Goal: Task Accomplishment & Management: Manage account settings

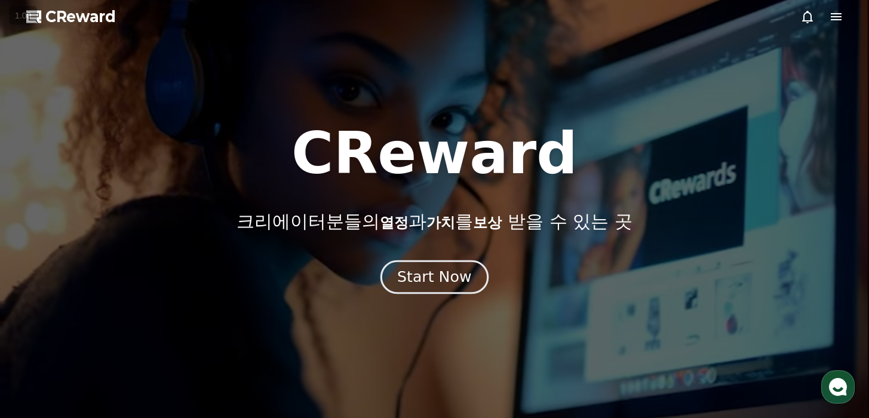
click at [425, 267] on div "Start Now" at bounding box center [434, 277] width 74 height 20
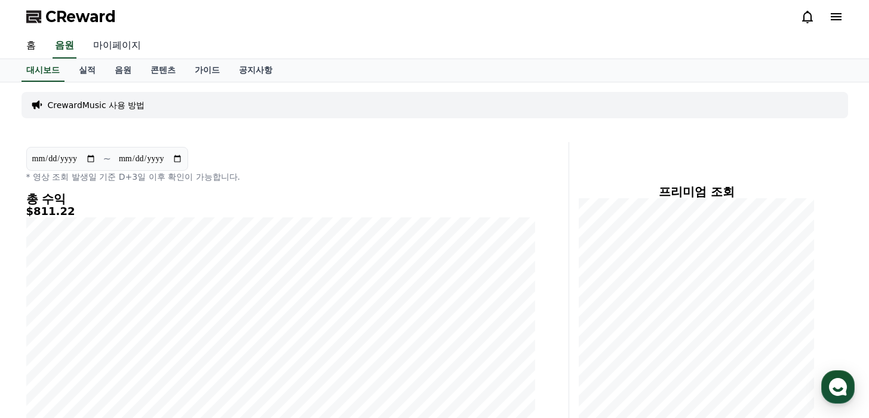
click at [115, 51] on link "마이페이지" at bounding box center [117, 45] width 67 height 25
select select "**********"
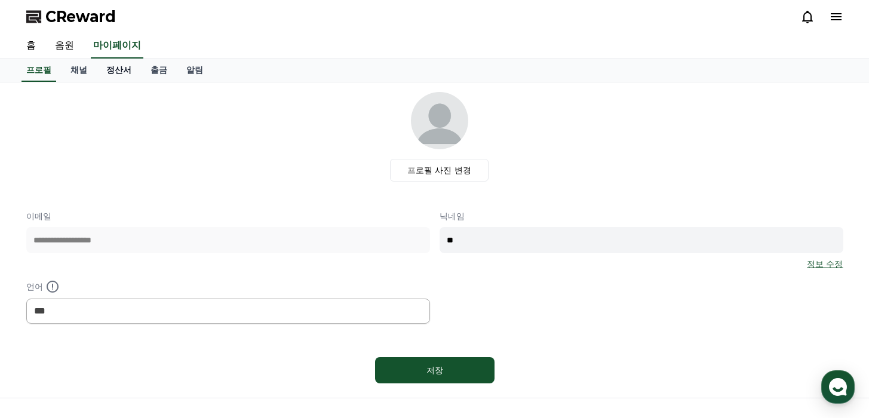
click at [117, 64] on link "정산서" at bounding box center [119, 70] width 44 height 23
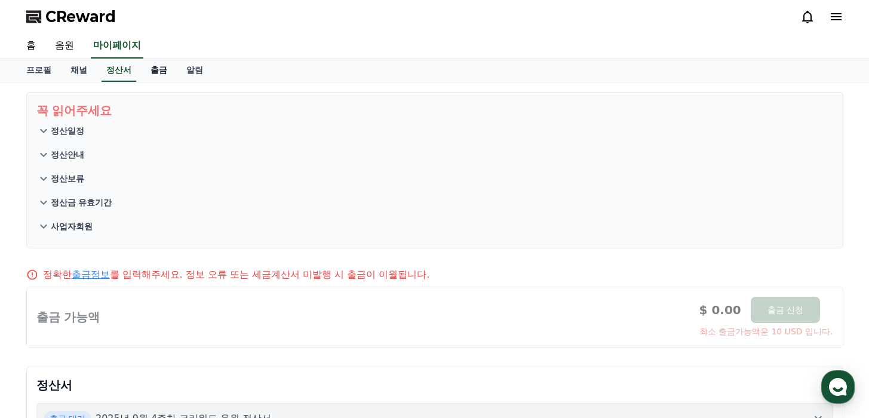
click at [148, 71] on link "출금" at bounding box center [159, 70] width 36 height 23
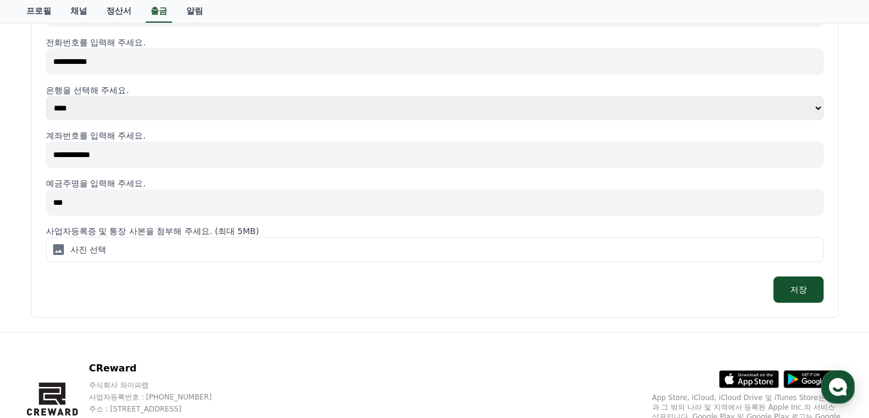
scroll to position [401, 0]
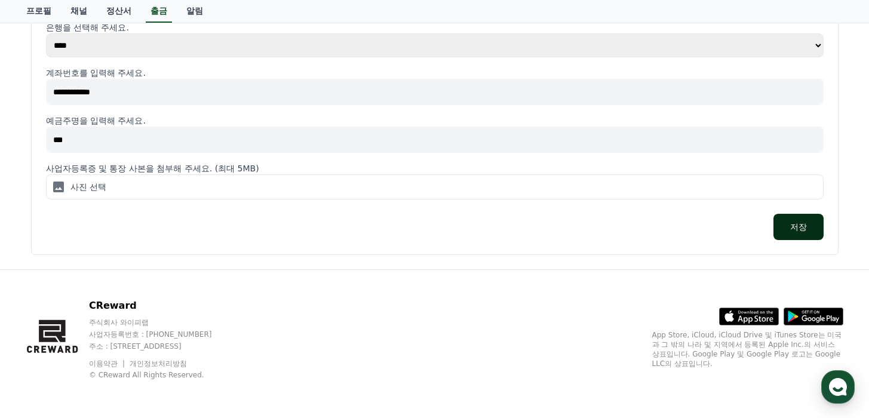
click at [803, 228] on button "저장" at bounding box center [798, 227] width 50 height 26
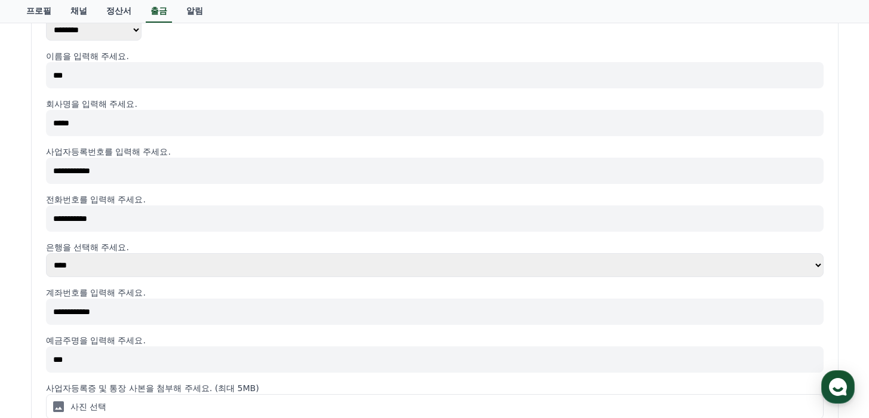
scroll to position [262, 0]
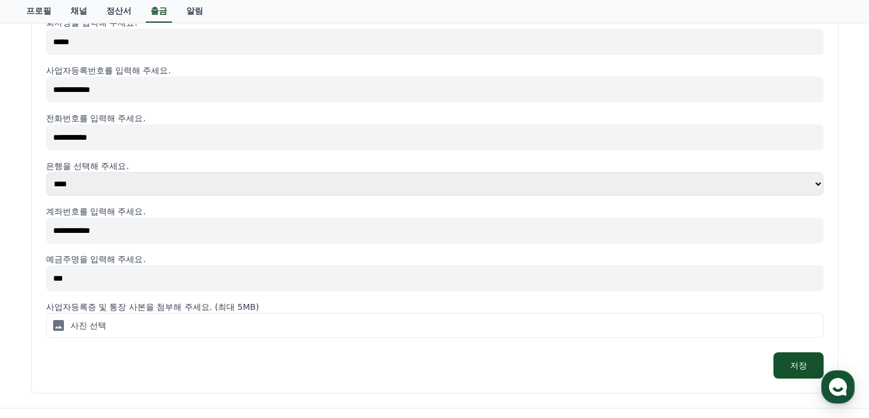
click at [457, 331] on label "사진 선택" at bounding box center [435, 325] width 778 height 25
click at [0, 0] on input "사진 선택" at bounding box center [0, 0] width 0 height 0
click at [61, 325] on icon at bounding box center [58, 325] width 11 height 11
click at [0, 0] on input "사진 선택" at bounding box center [0, 0] width 0 height 0
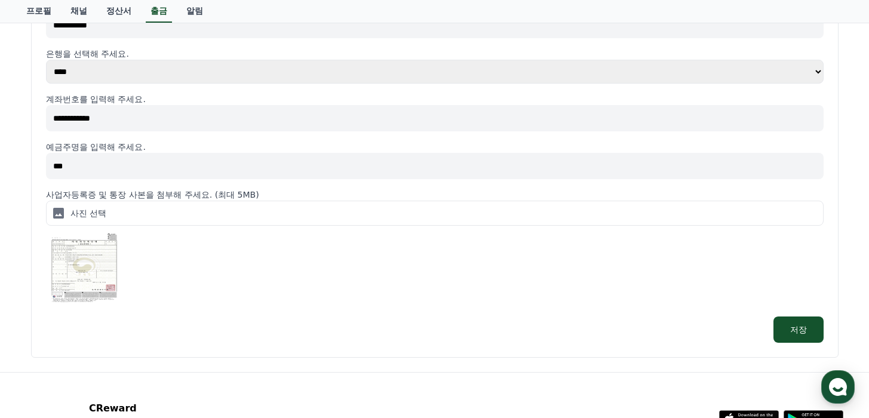
scroll to position [469, 0]
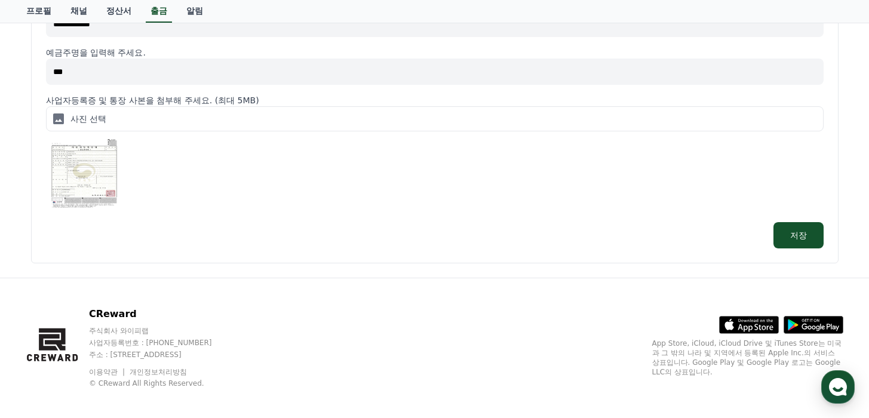
click at [60, 116] on icon at bounding box center [58, 118] width 11 height 11
click at [0, 0] on input "사진 선택" at bounding box center [0, 0] width 0 height 0
click at [804, 242] on button "저장" at bounding box center [798, 235] width 50 height 26
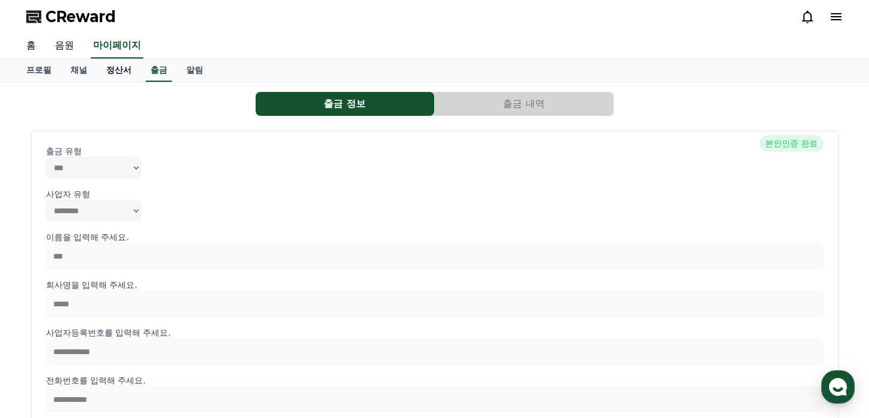
click at [109, 68] on link "정산서" at bounding box center [119, 70] width 44 height 23
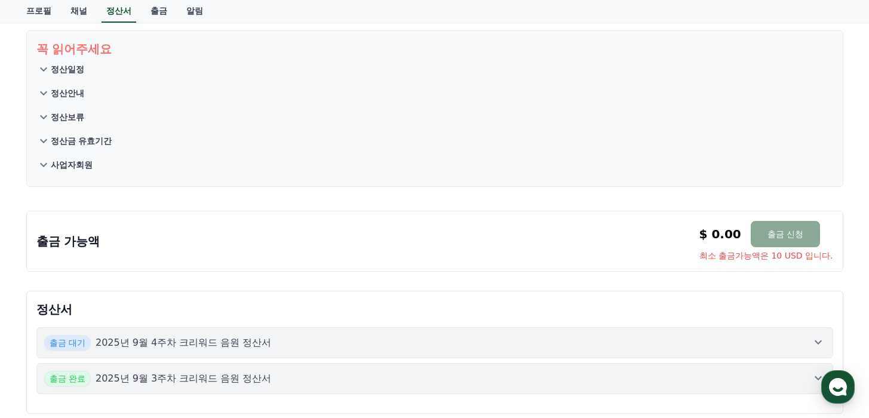
scroll to position [164, 0]
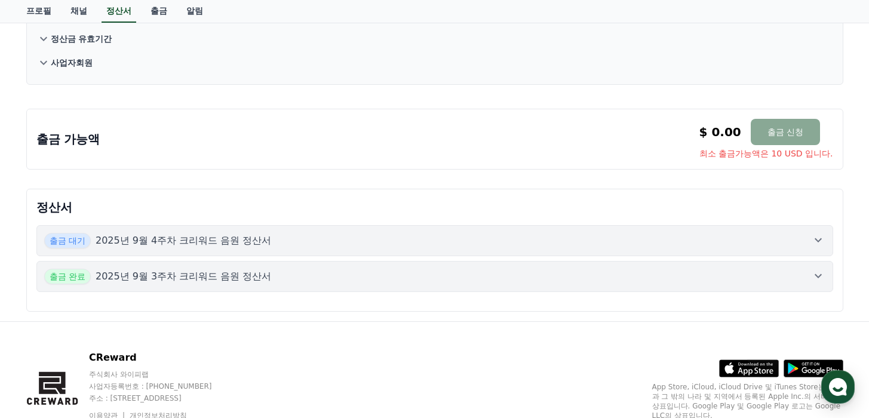
click at [226, 233] on p "2025년 9월 4주차 크리워드 음원 정산서" at bounding box center [184, 240] width 176 height 14
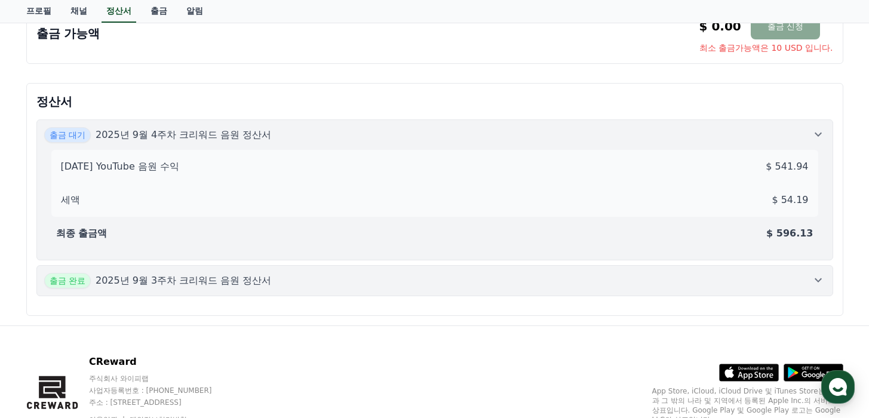
scroll to position [302, 0]
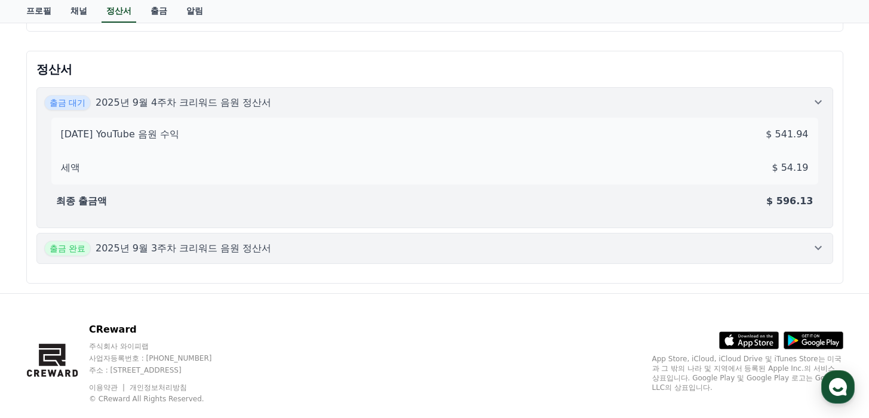
click at [221, 241] on p "2025년 9월 3주차 크리워드 음원 정산서" at bounding box center [184, 248] width 176 height 14
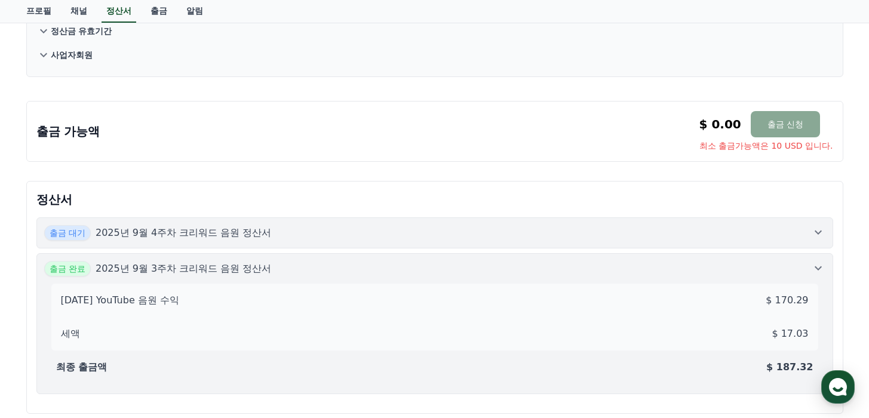
scroll to position [0, 0]
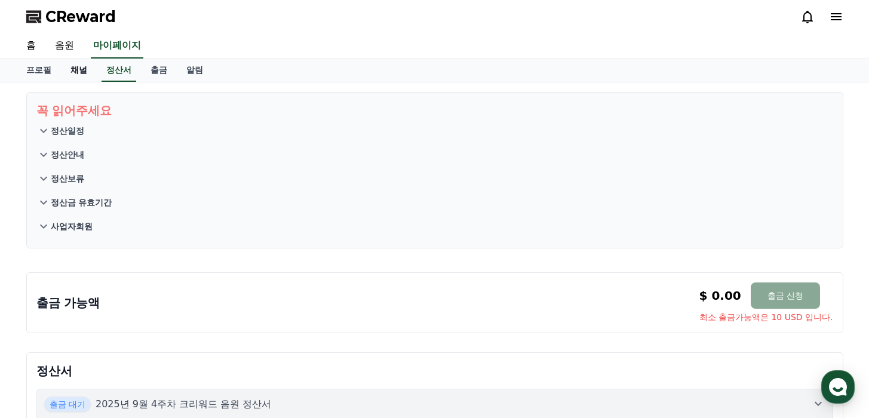
click at [73, 70] on link "채널" at bounding box center [79, 70] width 36 height 23
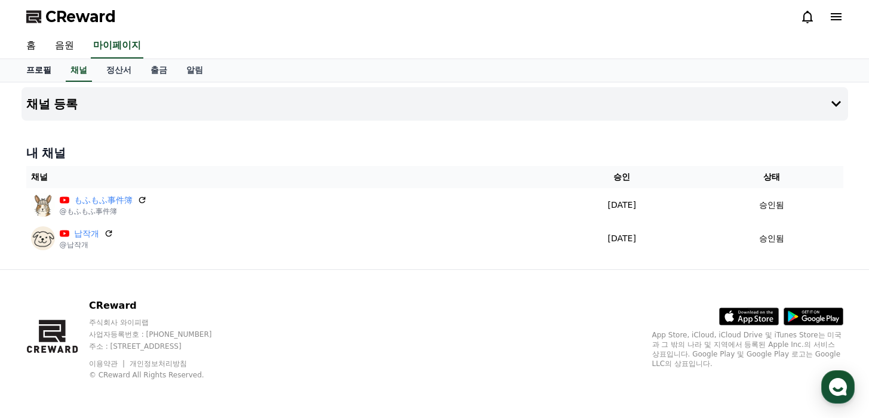
click at [43, 75] on link "프로필" at bounding box center [39, 70] width 44 height 23
select select "**********"
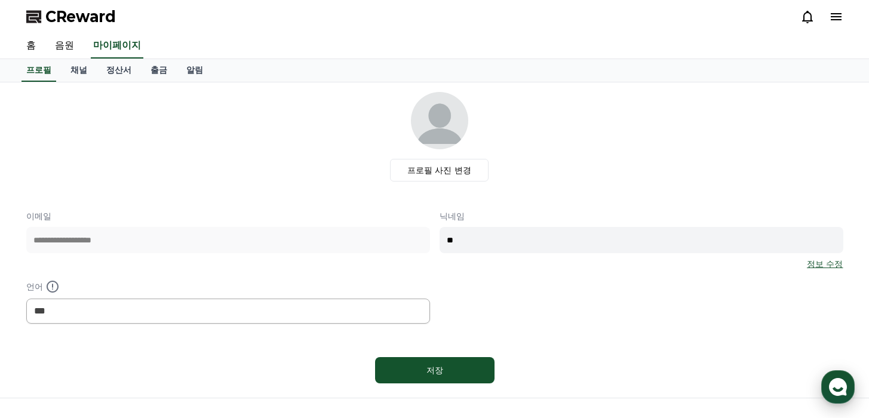
click at [841, 381] on use "button" at bounding box center [838, 387] width 18 height 18
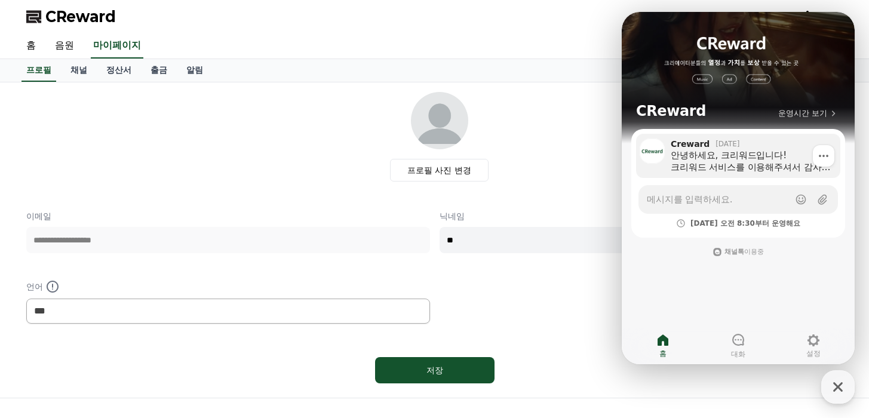
click at [763, 162] on div "안녕하세요, 크리워드입니다! 크리워드 서비스를 이용해주셔서 감사합니다. 다름이 아니라, 최근 고객님께서 저희 음원을 사용하지 않으신 것 같아 …" at bounding box center [751, 161] width 161 height 24
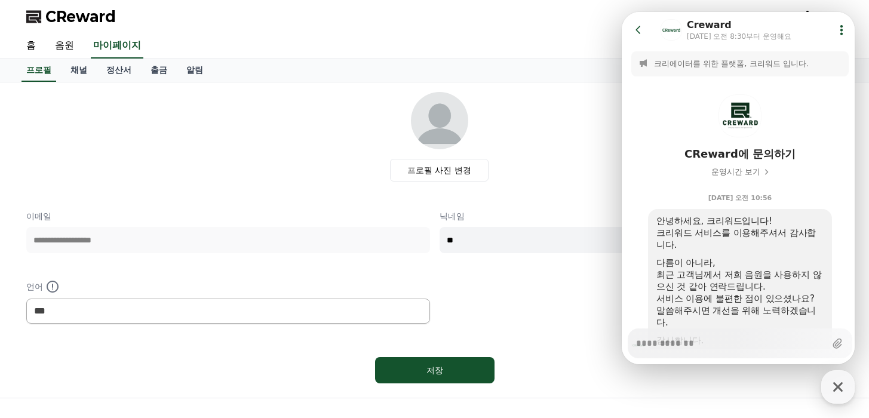
scroll to position [61, 0]
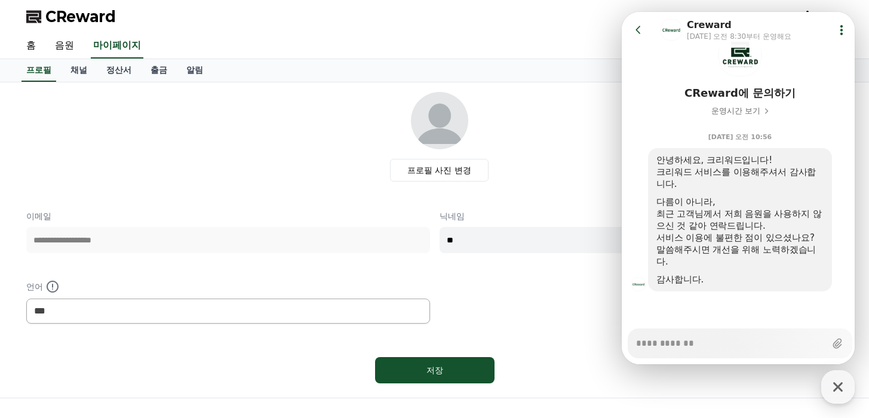
click at [835, 27] on icon at bounding box center [841, 30] width 12 height 12
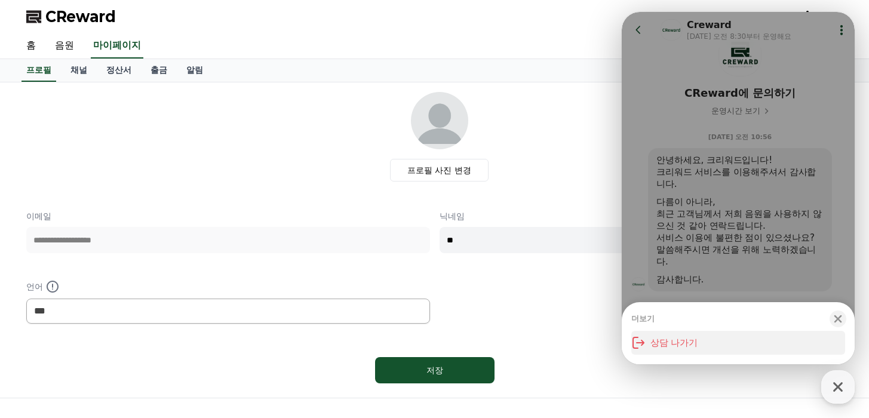
click at [659, 344] on button "상담 나가기" at bounding box center [738, 343] width 214 height 24
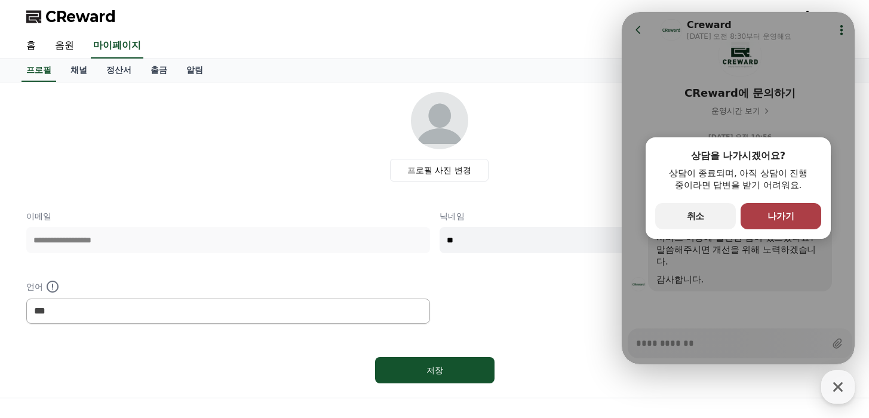
click at [783, 220] on span "나가기" at bounding box center [780, 216] width 27 height 11
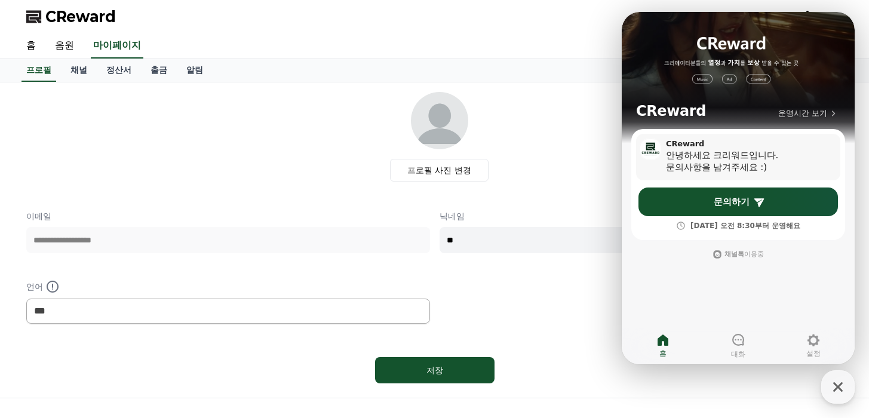
click at [821, 159] on div "안녕하세요 크리워드입니다. 문의사항을 남겨주세요 :)" at bounding box center [753, 161] width 174 height 24
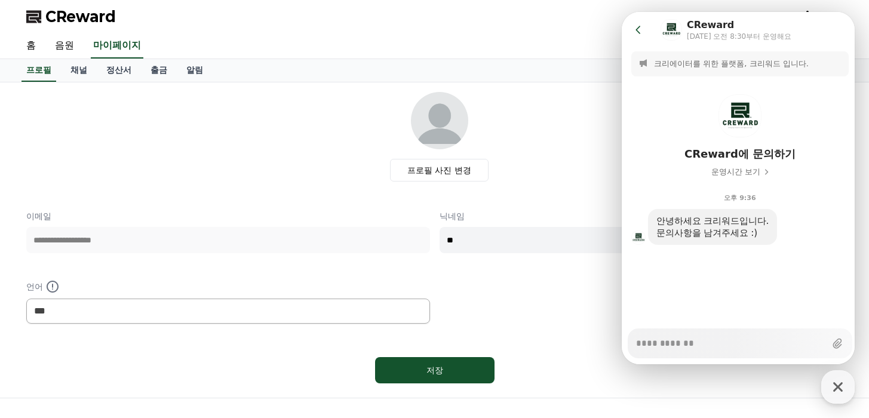
click at [638, 31] on icon at bounding box center [637, 30] width 5 height 8
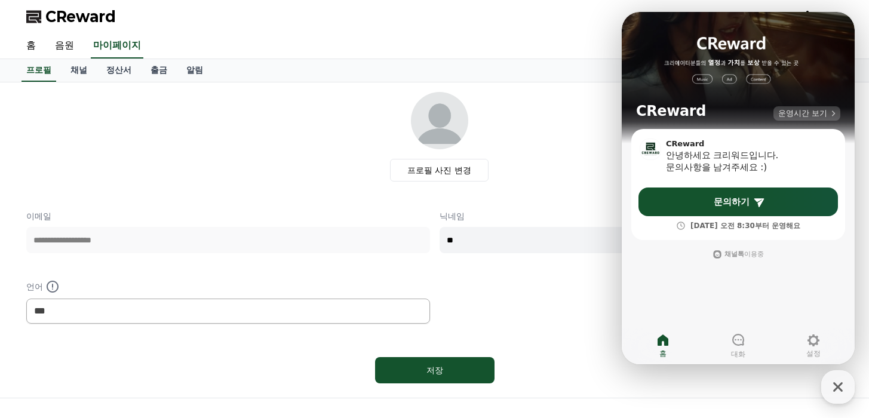
click at [798, 118] on span "운영시간 보기" at bounding box center [802, 113] width 49 height 11
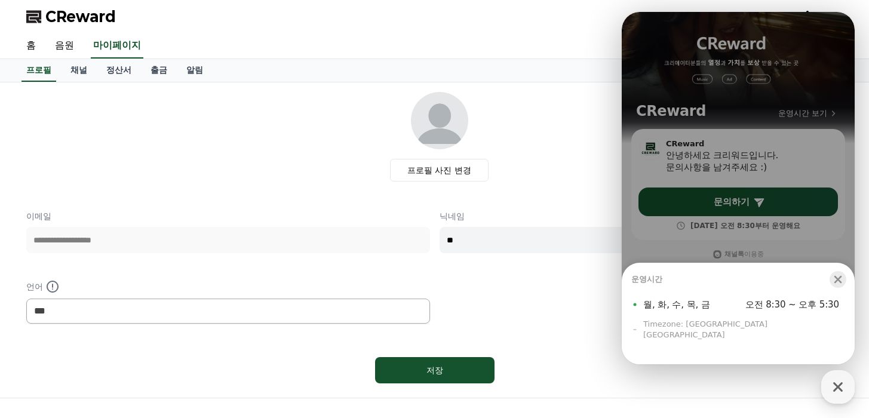
click at [838, 284] on icon "button" at bounding box center [838, 280] width 8 height 8
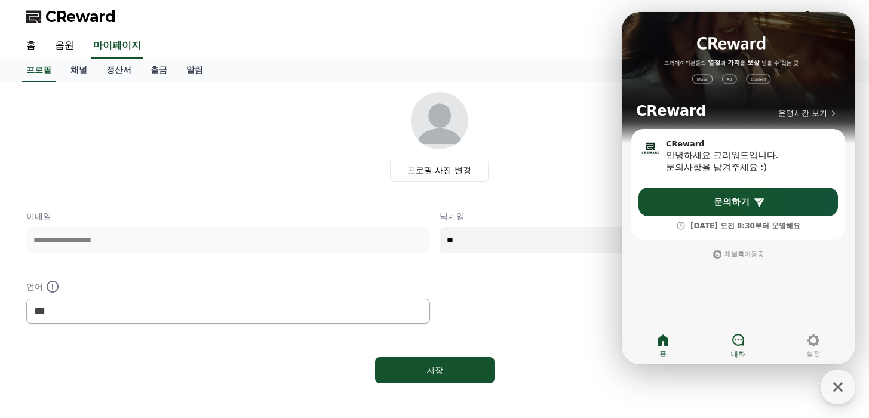
click at [743, 341] on icon at bounding box center [738, 340] width 12 height 12
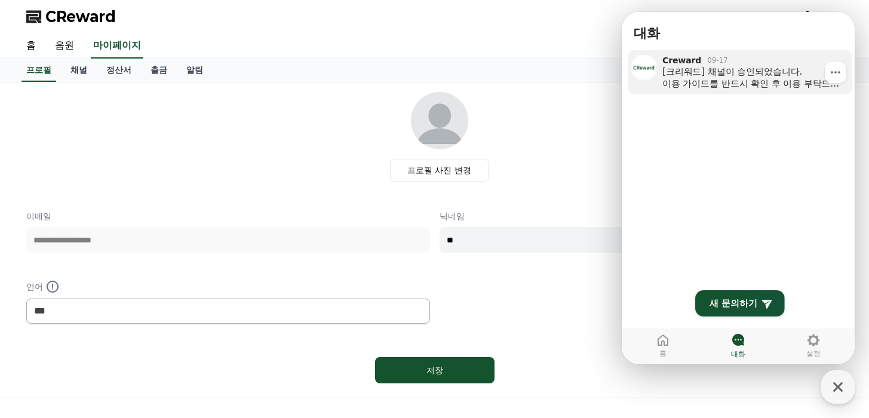
click at [773, 85] on div "[크리워드] 채널이 승인되었습니다. 이용 가이드를 반드시 확인 후 이용 부탁드립니다 :) 크리워드 이용 가이드 [URL][DOMAIN_NAME…" at bounding box center [753, 78] width 182 height 24
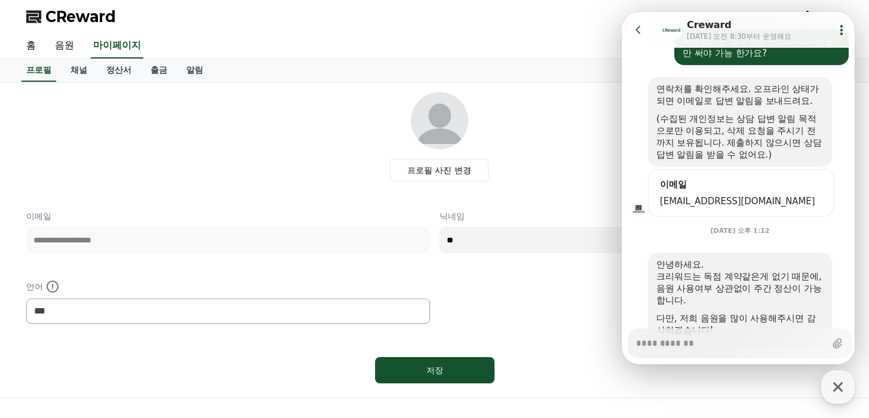
scroll to position [142, 0]
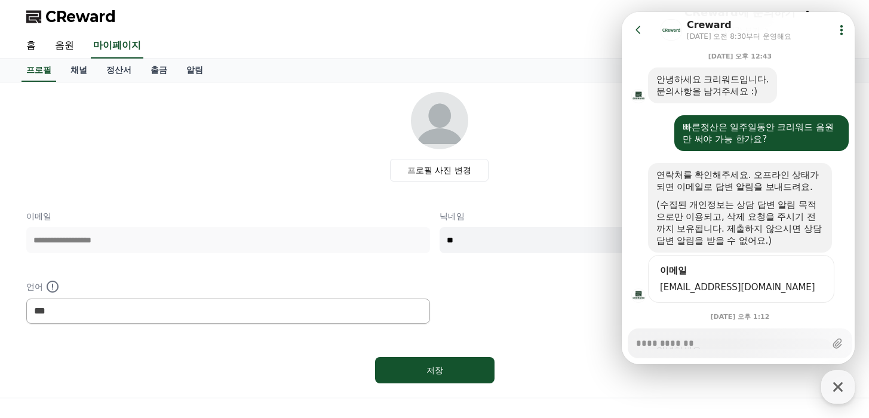
type textarea "*"
click at [840, 25] on icon at bounding box center [841, 30] width 12 height 12
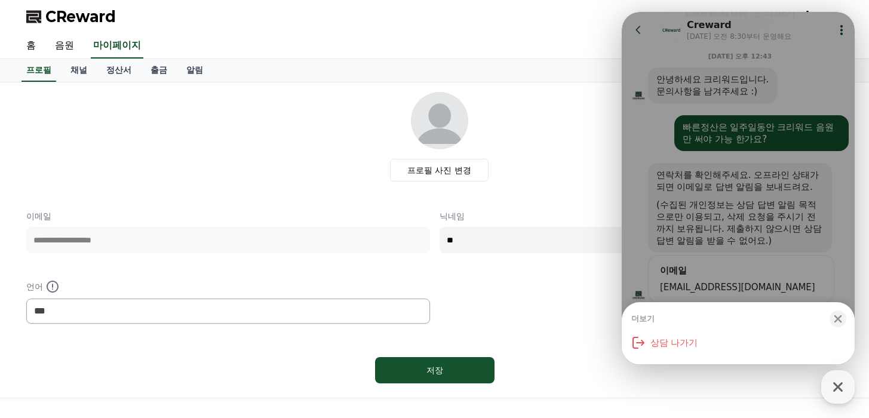
click at [827, 44] on div "더보기 Close bottom sheet modal 상담 나가기" at bounding box center [738, 188] width 233 height 352
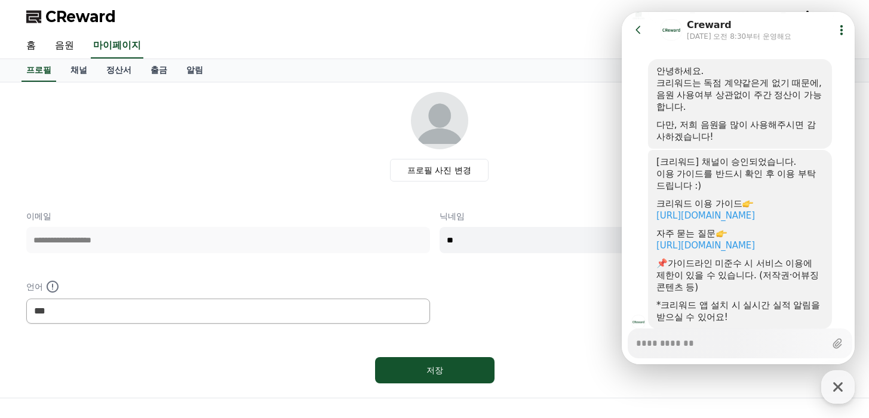
scroll to position [459, 0]
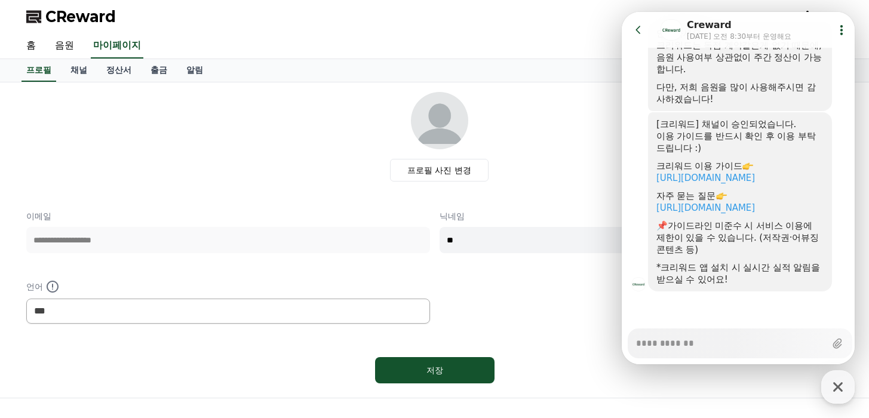
click at [638, 30] on icon at bounding box center [638, 30] width 12 height 12
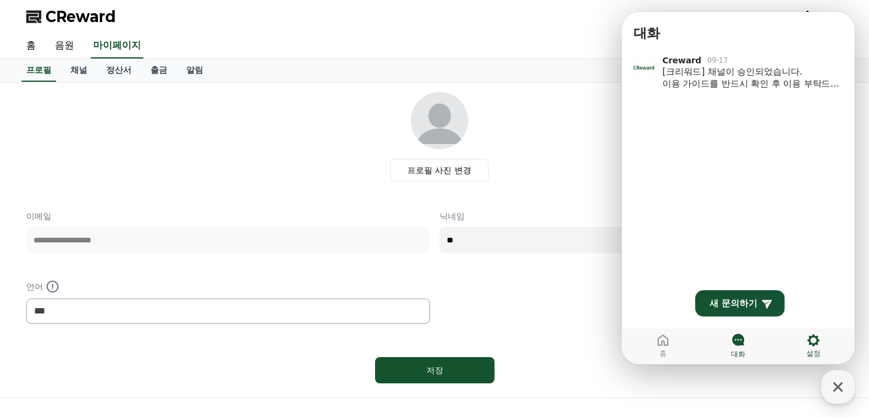
click at [820, 343] on icon at bounding box center [813, 340] width 14 height 14
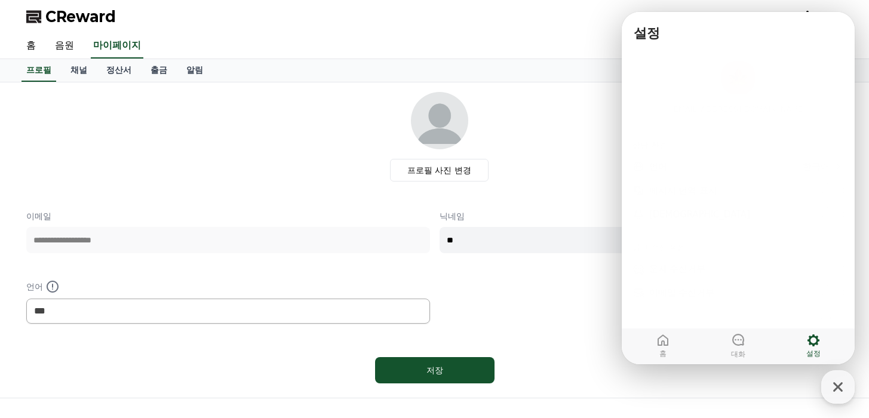
click at [585, 308] on div "**********" at bounding box center [434, 266] width 817 height 113
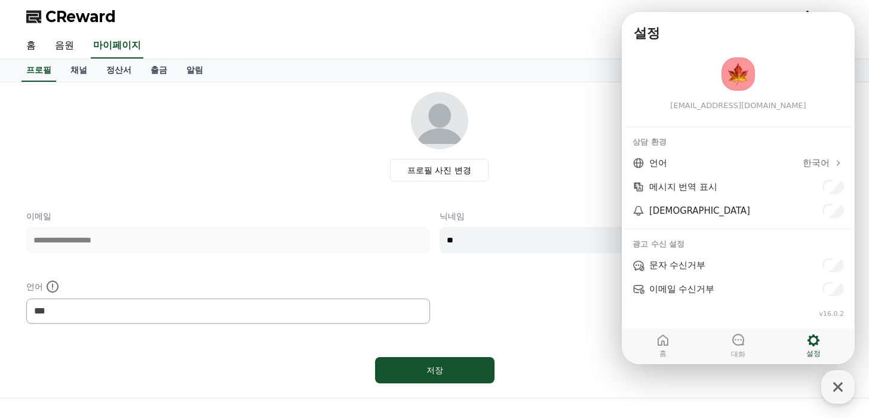
click at [550, 159] on div "프로필 사진 변경" at bounding box center [439, 137] width 807 height 90
drag, startPoint x: 661, startPoint y: 341, endPoint x: 723, endPoint y: 357, distance: 64.2
click at [662, 341] on icon at bounding box center [662, 339] width 11 height 11
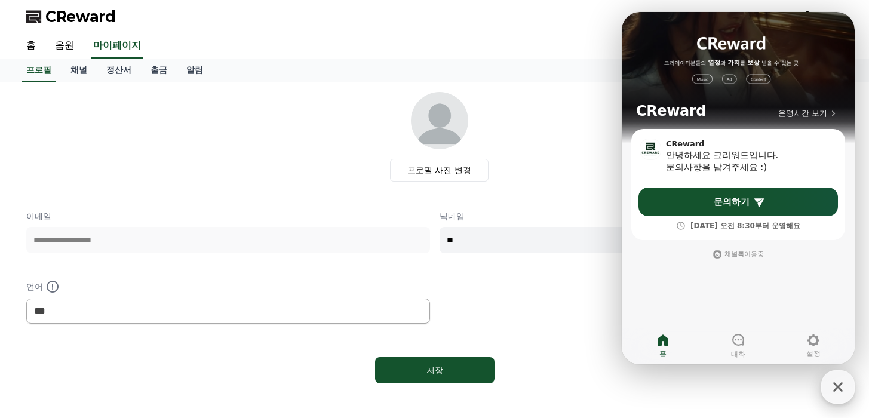
click at [834, 377] on icon "button" at bounding box center [837, 386] width 21 height 21
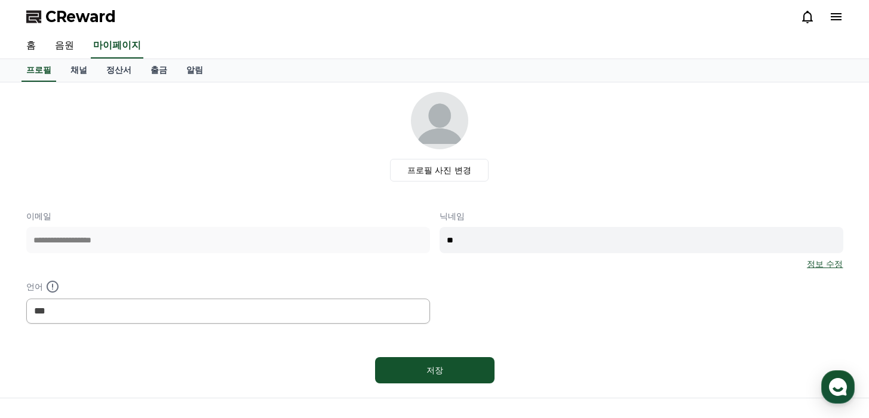
click at [86, 16] on span "CReward" at bounding box center [80, 16] width 70 height 19
